Goal: Transaction & Acquisition: Obtain resource

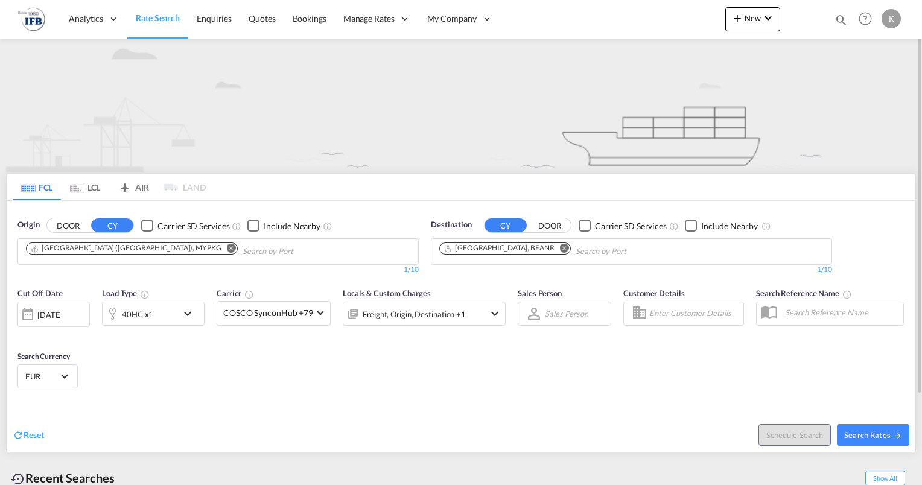
click at [87, 187] on md-tab-item "LCL" at bounding box center [85, 187] width 48 height 27
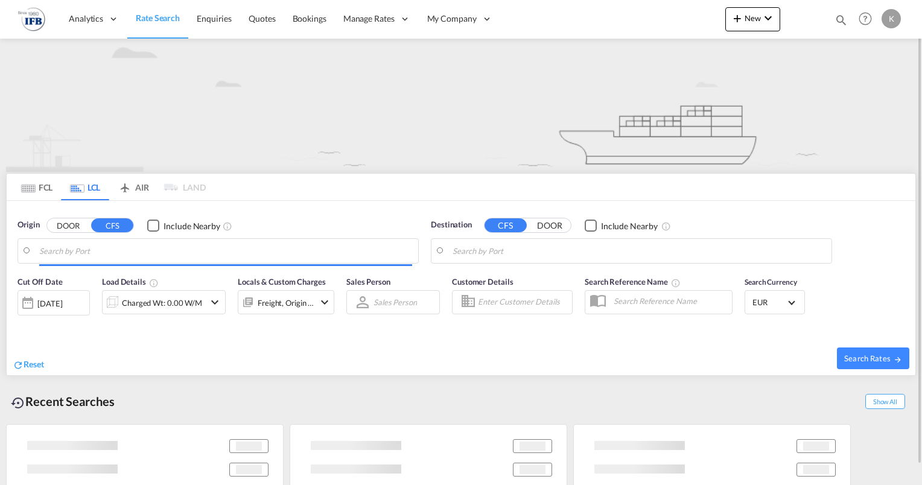
type input "Taichung, TWTXG"
type input "[GEOGRAPHIC_DATA], BEANR"
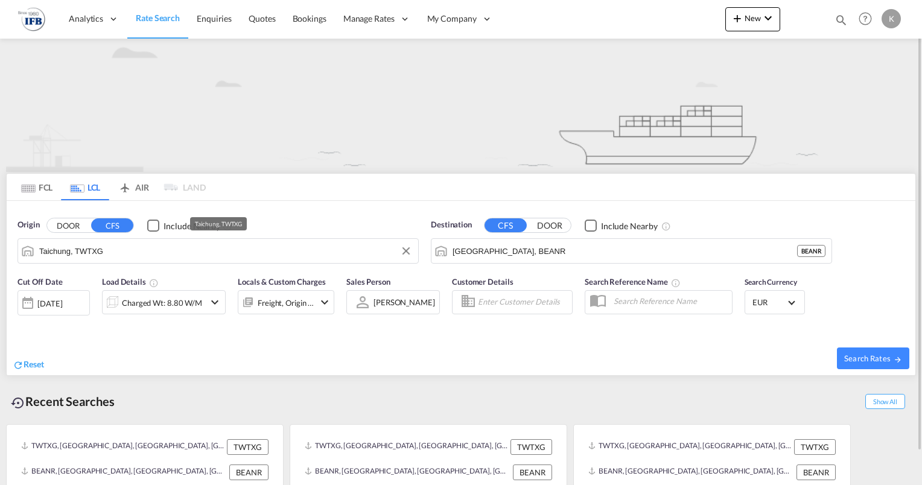
click at [98, 253] on input "Taichung, TWTXG" at bounding box center [225, 251] width 373 height 18
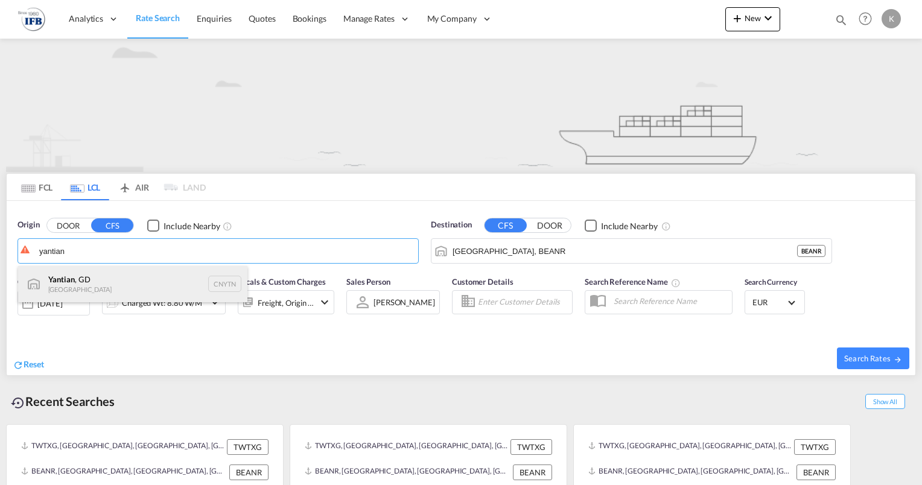
click at [103, 281] on div "Yantian , GD China CNYTN" at bounding box center [132, 284] width 229 height 36
type input "Yantian, GD, CNYTN"
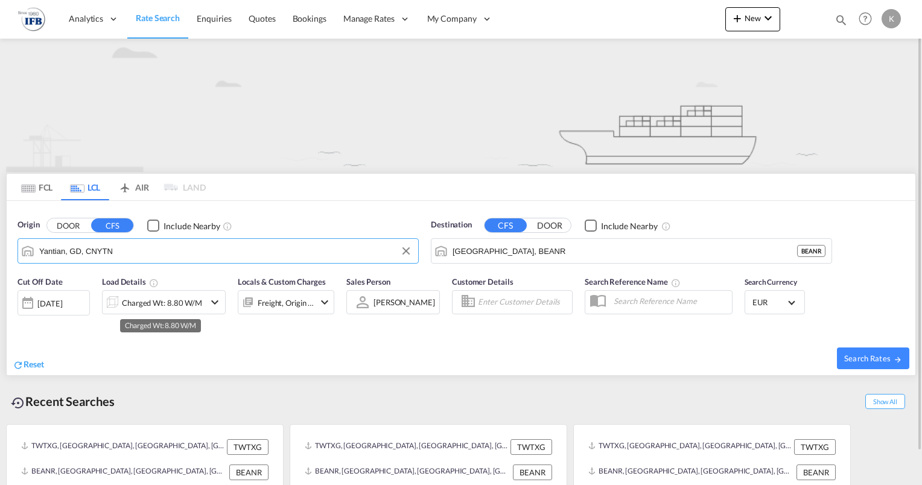
click at [145, 298] on div "Charged Wt: 8.80 W/M" at bounding box center [162, 302] width 80 height 17
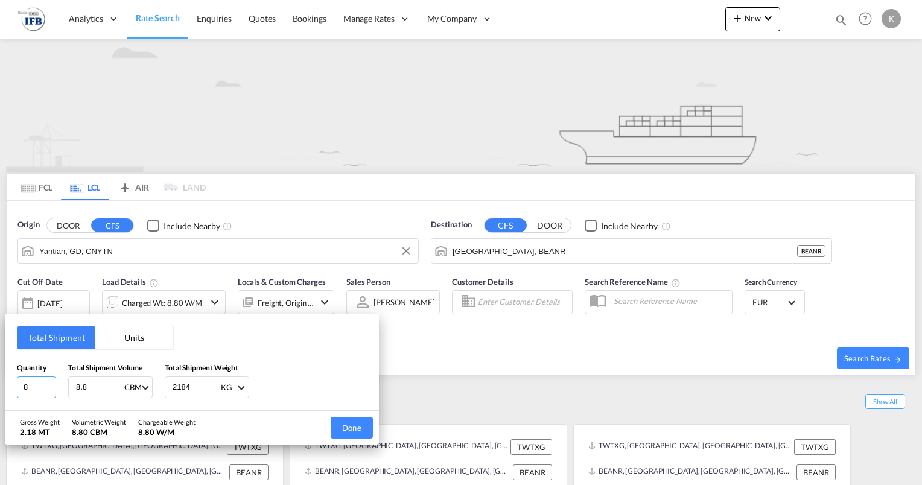
drag, startPoint x: 41, startPoint y: 383, endPoint x: -2, endPoint y: 387, distance: 43.6
click at [0, 387] on html "Analytics Reports Dashboard Rate Search Enquiries Quotes" at bounding box center [461, 242] width 922 height 485
type input "51"
type input "2"
type input "2.3"
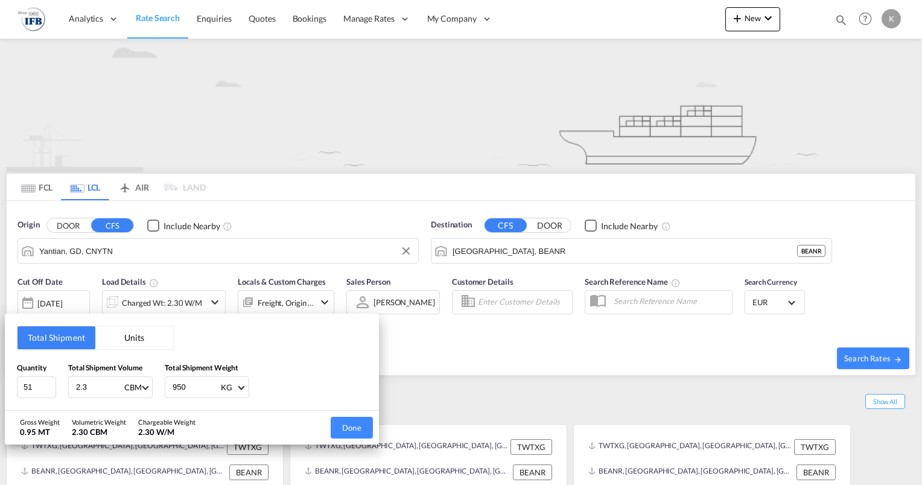
type input "950"
click at [345, 427] on button "Done" at bounding box center [352, 428] width 42 height 22
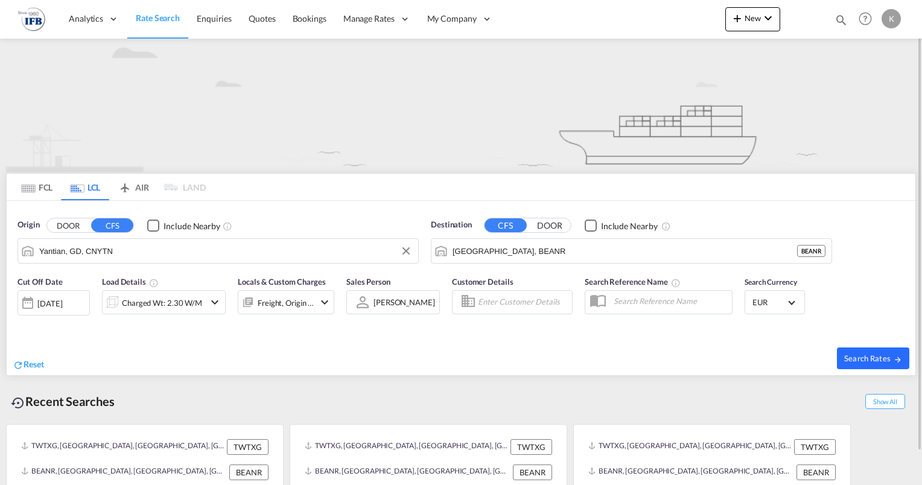
click at [850, 348] on button "Search Rates" at bounding box center [873, 359] width 72 height 22
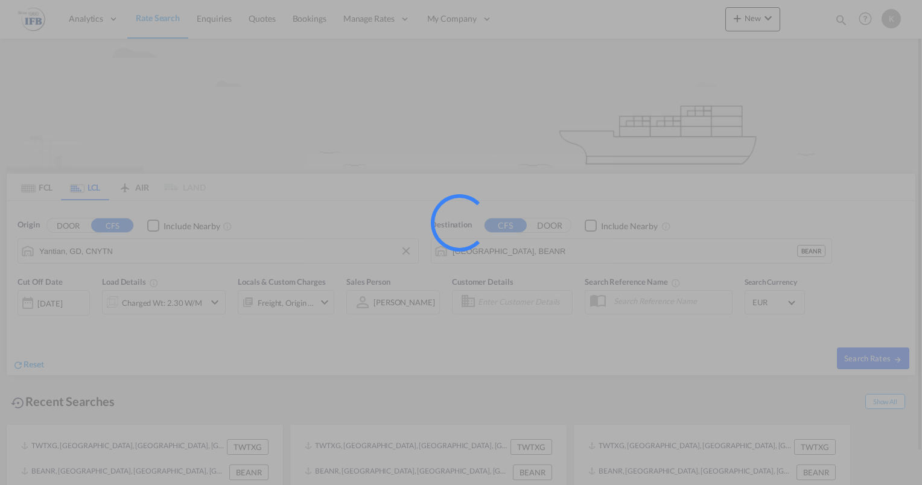
type input "CNYTN to BEANR / [DATE]"
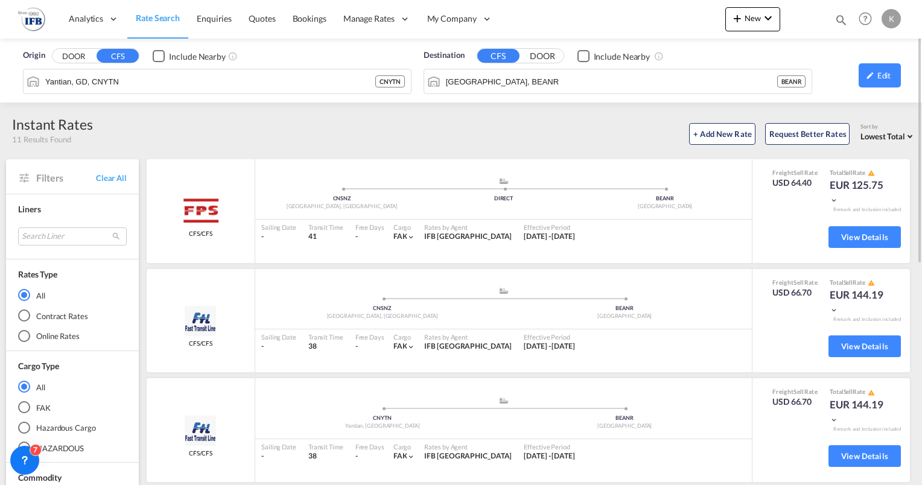
click at [876, 135] on span "Lowest Total" at bounding box center [882, 137] width 45 height 10
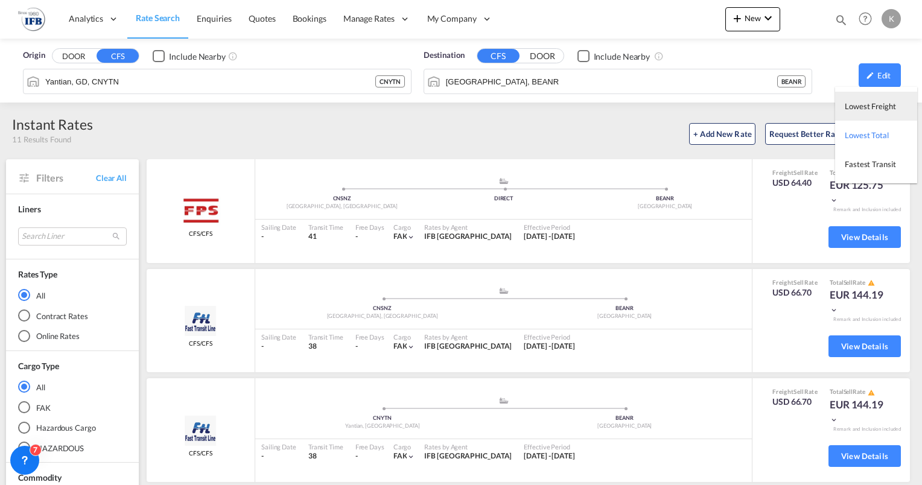
click at [885, 105] on span "Lowest Freight" at bounding box center [870, 106] width 51 height 10
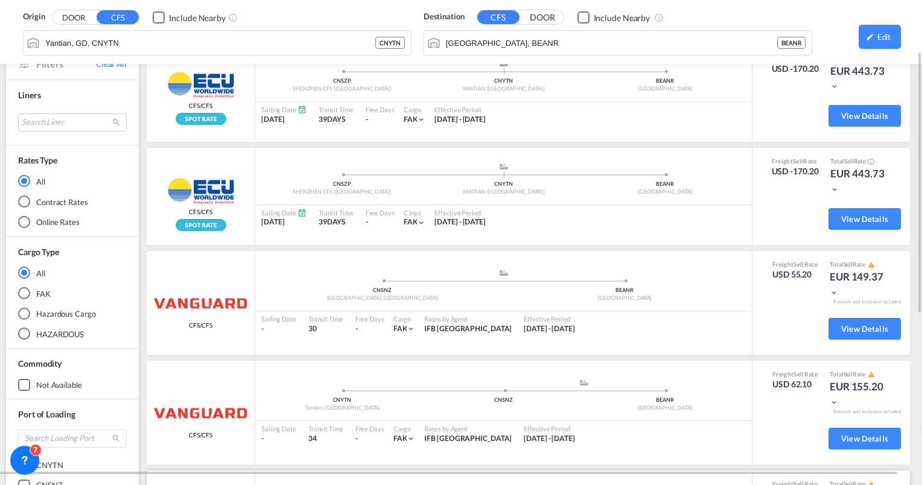
scroll to position [122, 0]
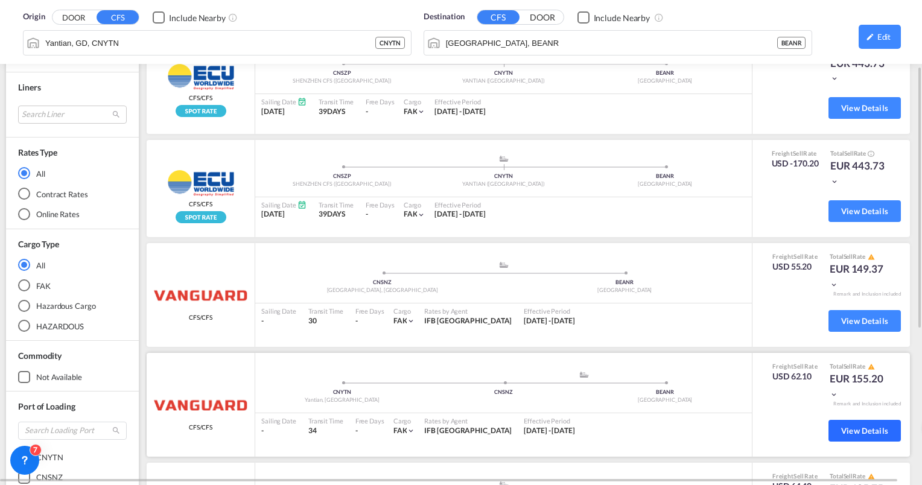
click at [853, 433] on span "View Details" at bounding box center [864, 431] width 47 height 10
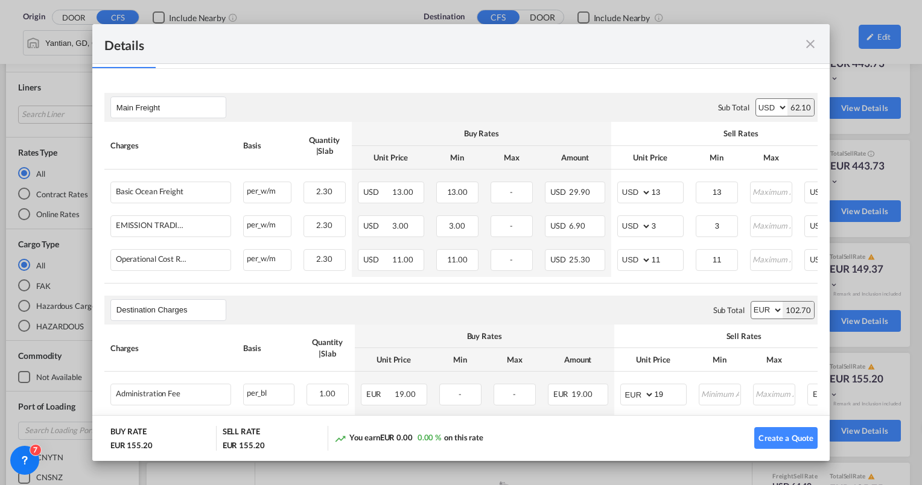
scroll to position [192, 0]
click at [811, 39] on md-icon "icon-close fg-AAA8AD m-0 cursor" at bounding box center [810, 44] width 14 height 14
